Goal: Task Accomplishment & Management: Manage account settings

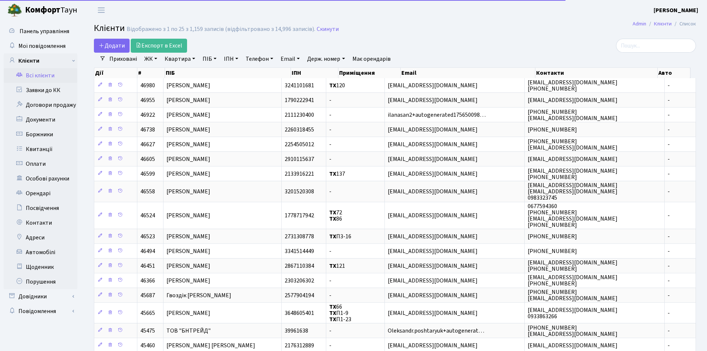
select select "25"
click at [647, 44] on input "search" at bounding box center [650, 46] width 80 height 14
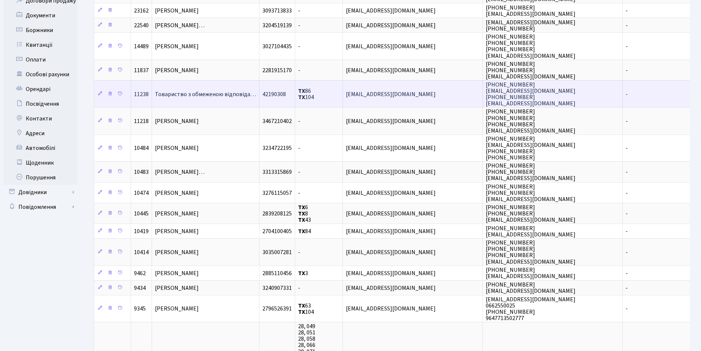
scroll to position [110, 0]
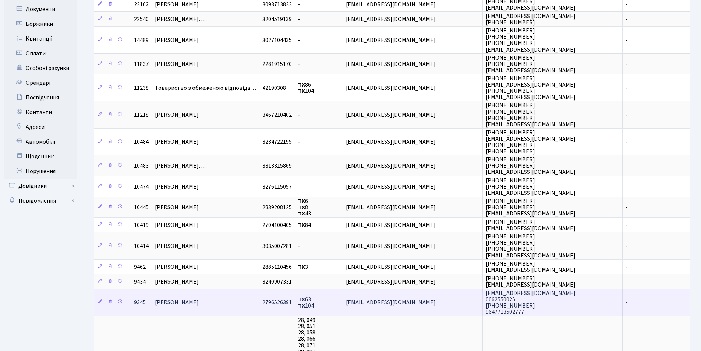
type input "104"
click at [241, 301] on td "[PERSON_NAME]" at bounding box center [205, 301] width 107 height 27
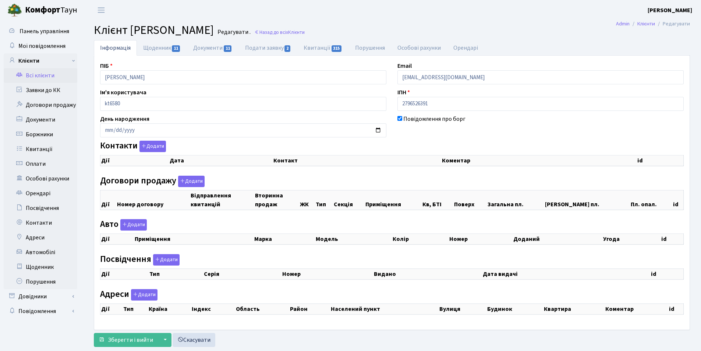
select select "25"
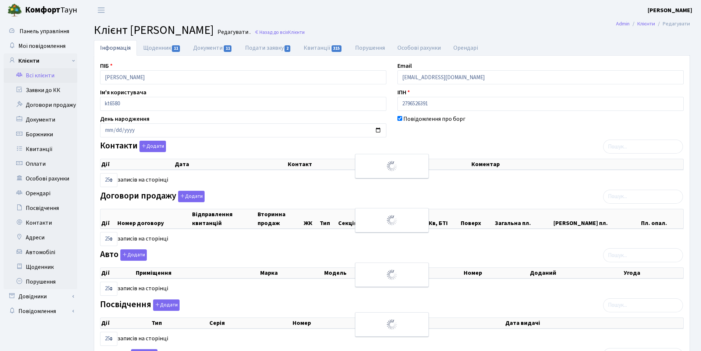
checkbox input "true"
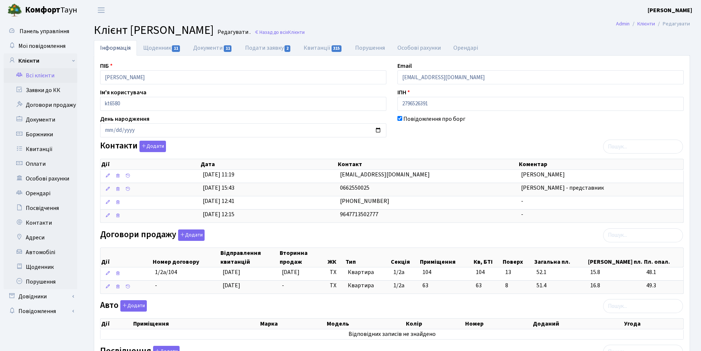
click at [59, 74] on link "Всі клієнти" at bounding box center [41, 75] width 74 height 15
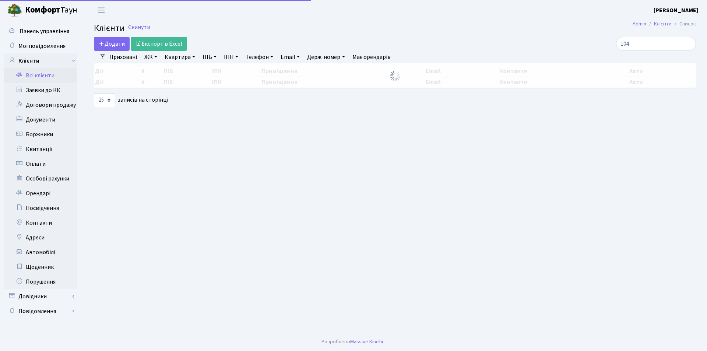
select select "25"
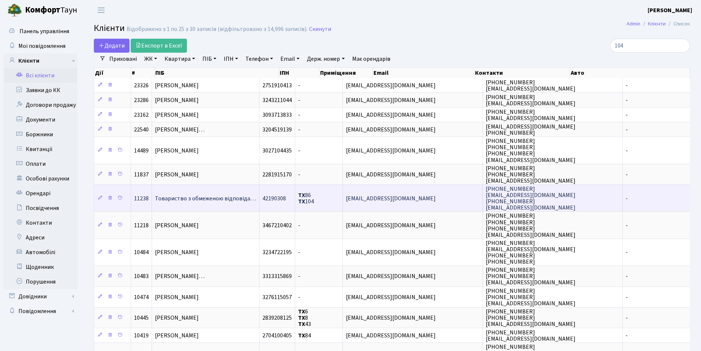
click at [179, 197] on span "Товариство з обмеженою відповіда…" at bounding box center [205, 198] width 101 height 8
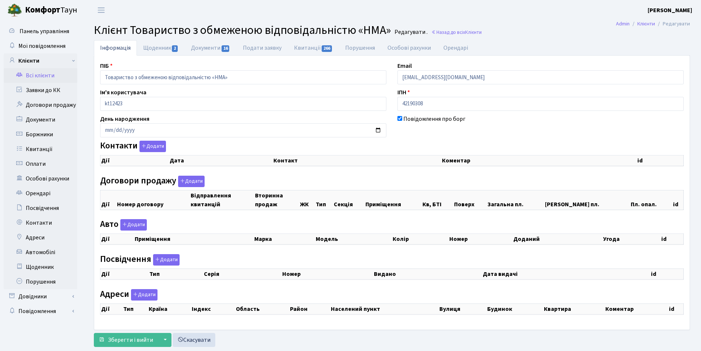
checkbox input "true"
